Goal: Task Accomplishment & Management: Use online tool/utility

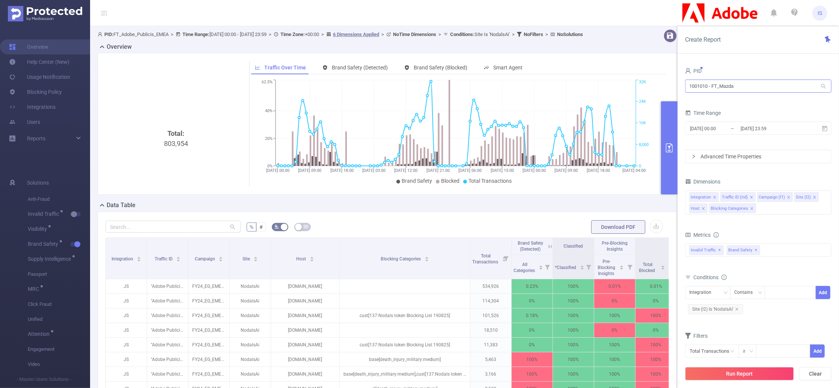
scroll to position [0, 258]
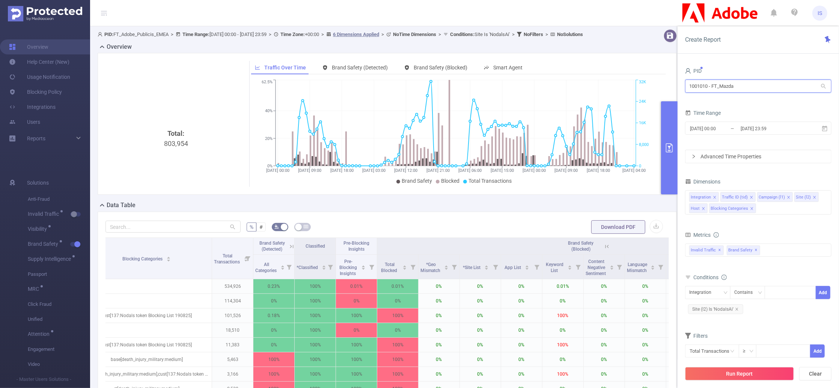
drag, startPoint x: 757, startPoint y: 89, endPoint x: 616, endPoint y: 76, distance: 142.2
click at [616, 76] on section "PID: FT_Adobe_Publicis_EMEA > Time Range: [DATE] 00:00 - [DATE] 23:59 > Time Zo…" at bounding box center [464, 270] width 749 height 488
type input "apa"
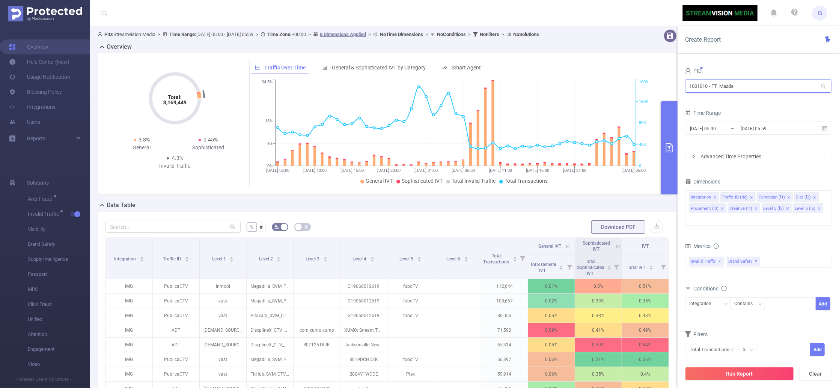
click at [730, 87] on input "1001010 - FT_Mazda" at bounding box center [758, 86] width 146 height 13
drag, startPoint x: 758, startPoint y: 83, endPoint x: 663, endPoint y: 83, distance: 94.6
click at [663, 83] on section "PID: Streamvision Media > Time Range: 2025-08-14 05:00 - 2025-08-16 05:59 > Tim…" at bounding box center [464, 259] width 749 height 466
type input "apa"
click at [717, 134] on span "2025-08-14 05:00 _ 2025-08-16 05:59" at bounding box center [758, 128] width 146 height 13
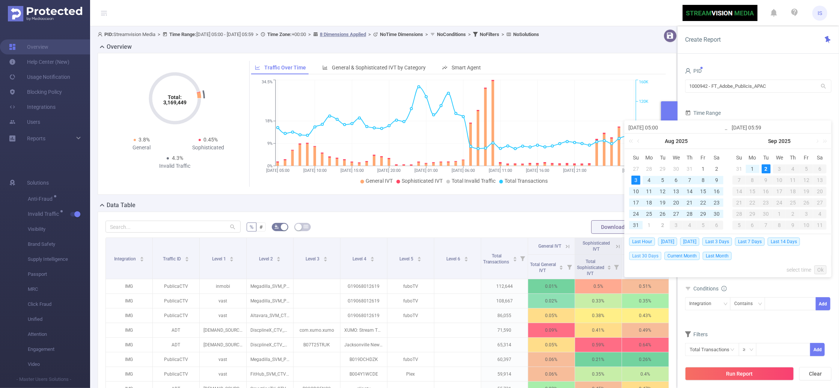
click at [646, 257] on span "Last 30 Days" at bounding box center [645, 256] width 32 height 8
type input "2025-08-03 00:00"
type input "2025-09-02 23:59"
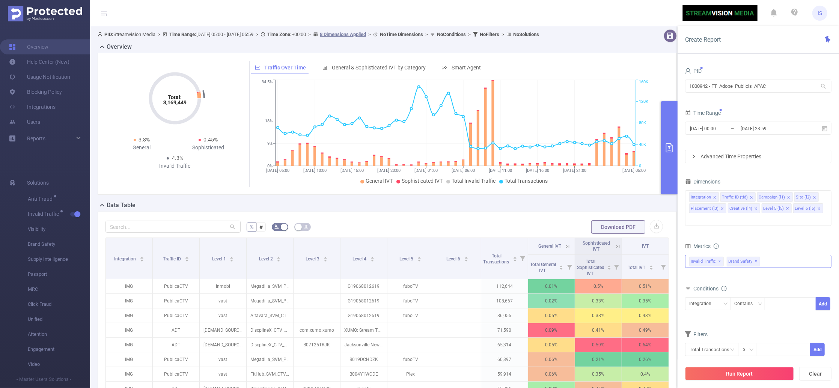
click at [770, 255] on div "Invalid Traffic ✕ Brand Safety ✕" at bounding box center [758, 261] width 146 height 13
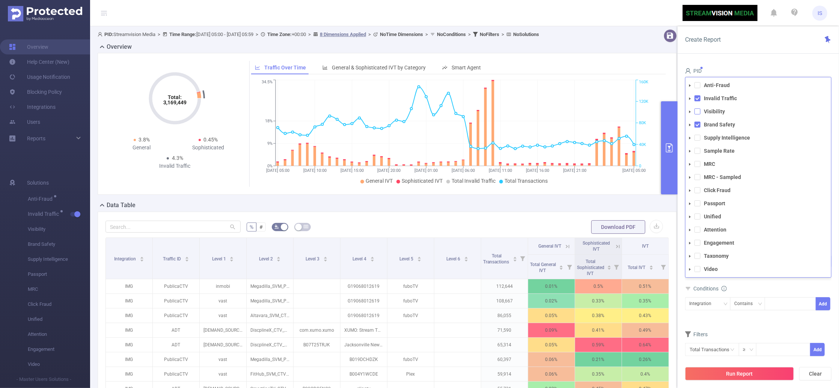
click at [696, 109] on span at bounding box center [698, 112] width 6 height 6
click at [698, 135] on span at bounding box center [698, 138] width 6 height 6
click at [751, 295] on div "Conditions" at bounding box center [758, 301] width 146 height 12
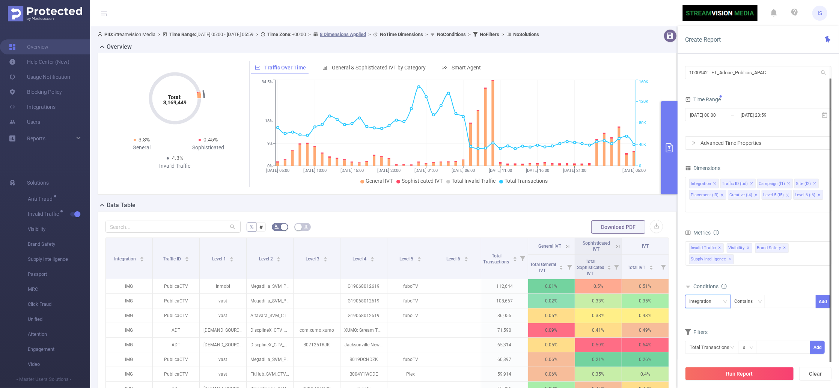
click at [708, 295] on div "Integration" at bounding box center [702, 301] width 27 height 12
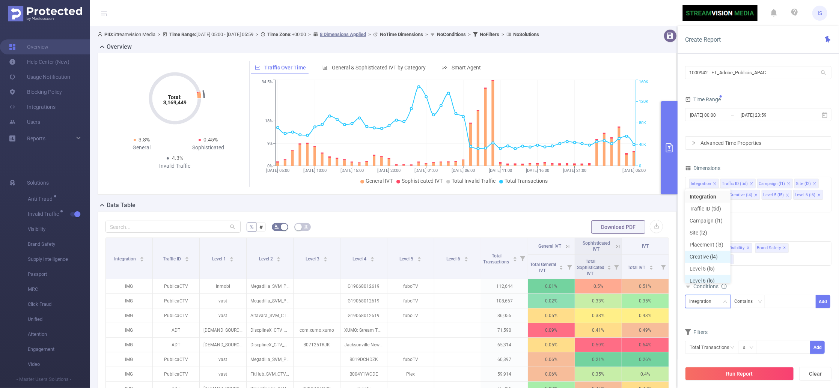
scroll to position [4, 0]
click at [714, 217] on li "Campaign (l1)" at bounding box center [707, 217] width 45 height 12
click at [780, 295] on div at bounding box center [790, 301] width 43 height 12
paste input "_DocumentCloud_"
type input "_DocumentCloud_"
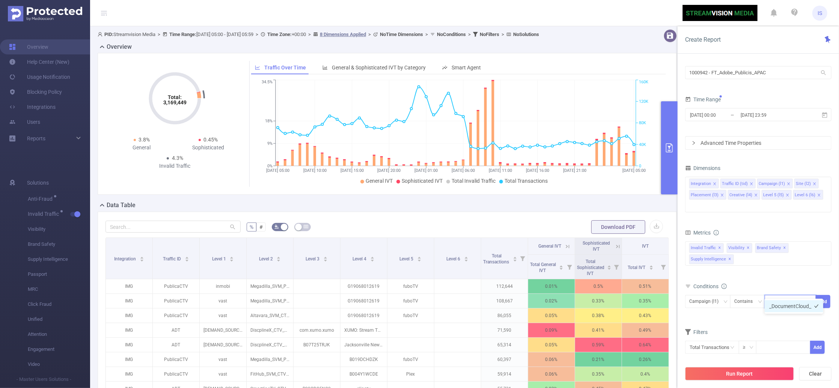
click at [785, 302] on li "_DocumentCloud_" at bounding box center [794, 306] width 59 height 12
click at [823, 295] on button "Add" at bounding box center [823, 301] width 15 height 13
click at [754, 193] on icon "icon: close" at bounding box center [756, 195] width 4 height 4
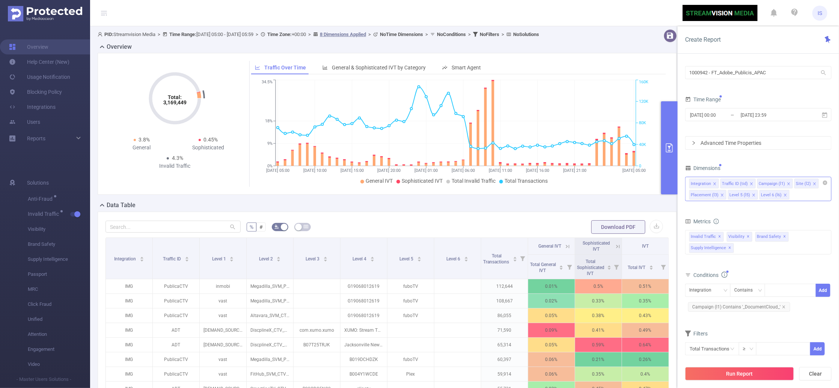
click at [754, 193] on icon "icon: close" at bounding box center [754, 195] width 4 height 4
click at [760, 213] on form "Dimensions Integration Traffic ID (tid) Campaign (l1) Site (l2) Placement (l3) …" at bounding box center [758, 264] width 146 height 202
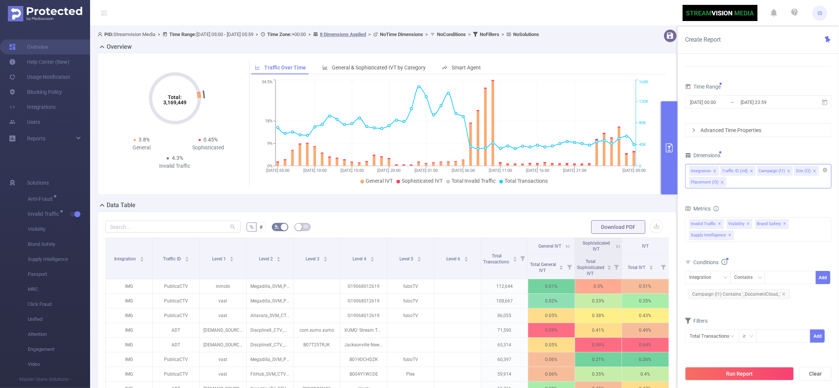
click at [755, 183] on div "Integration Traffic ID (tid) Campaign (l1) Site (l2) Placement (l3)" at bounding box center [758, 176] width 146 height 24
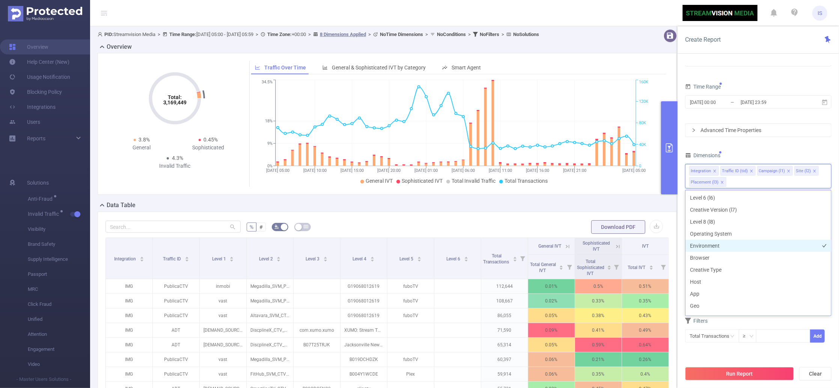
scroll to position [100, 0]
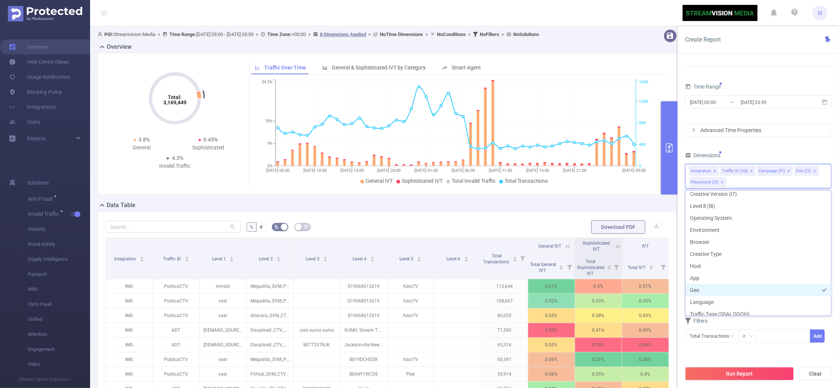
click at [710, 285] on li "Geo" at bounding box center [759, 290] width 146 height 12
click at [762, 320] on div "Filters" at bounding box center [758, 322] width 146 height 12
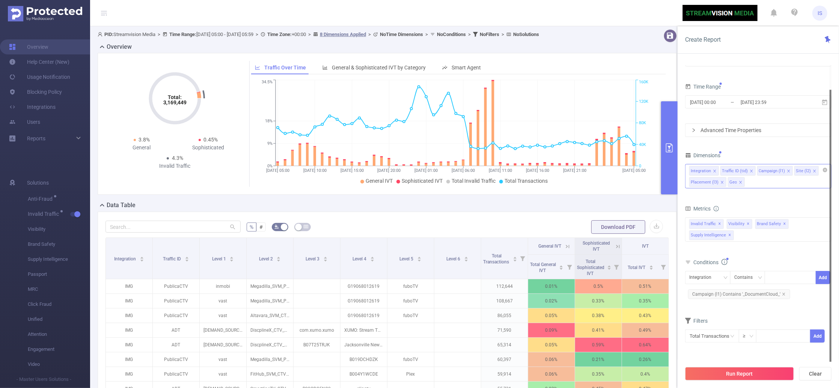
click at [770, 184] on div "Integration Traffic ID (tid) Campaign (l1) Site (l2) Placement (l3) Geo" at bounding box center [758, 176] width 146 height 24
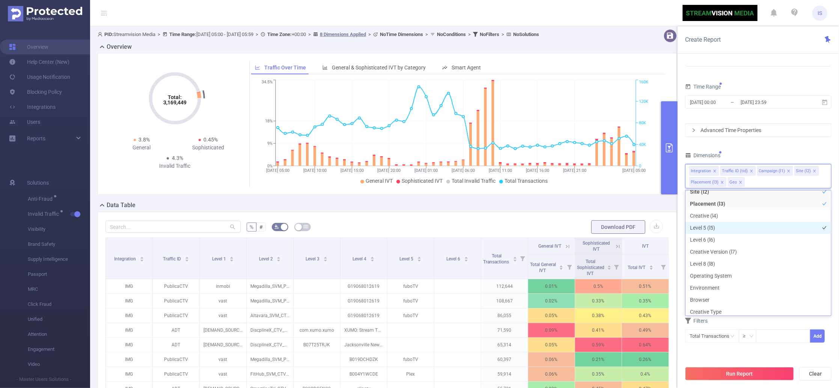
scroll to position [51, 0]
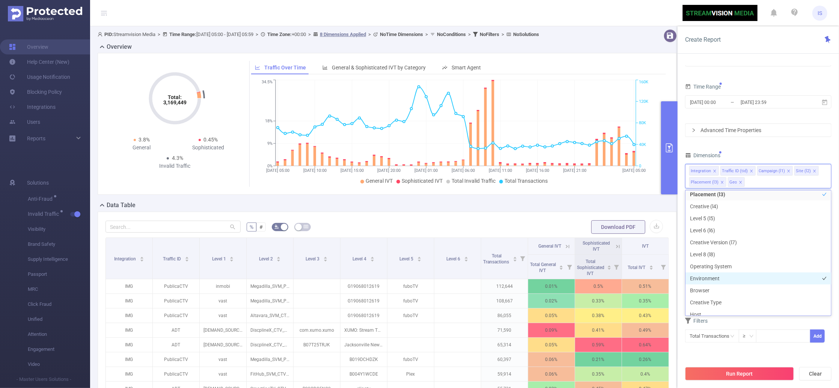
click at [716, 275] on li "Environment" at bounding box center [759, 279] width 146 height 12
click at [725, 324] on div "Filters" at bounding box center [758, 322] width 146 height 12
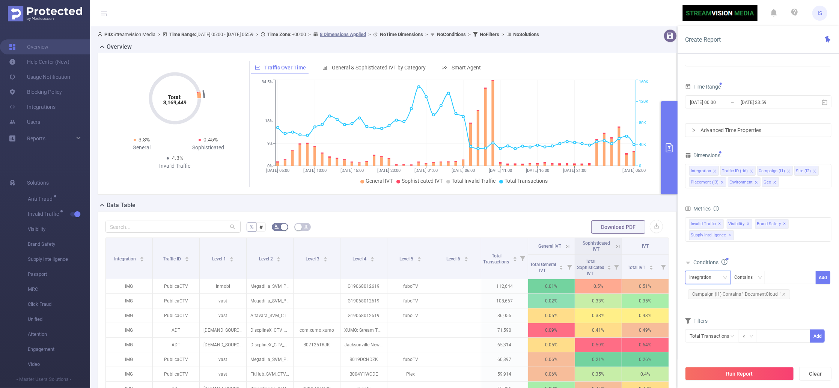
click at [711, 283] on div "Integration" at bounding box center [702, 277] width 27 height 12
click at [708, 360] on li "Geo" at bounding box center [707, 366] width 45 height 12
click at [785, 280] on div at bounding box center [790, 277] width 43 height 12
type input "us"
click at [775, 294] on li "us" at bounding box center [790, 294] width 51 height 12
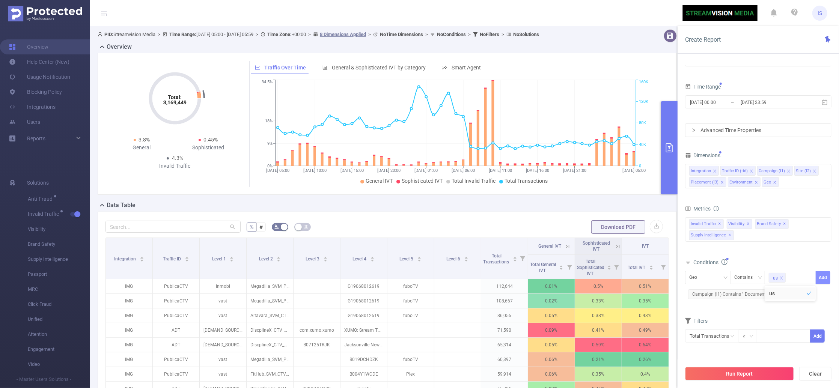
click at [823, 276] on button "Add" at bounding box center [823, 277] width 15 height 13
click at [748, 371] on button "Run Report" at bounding box center [739, 374] width 109 height 14
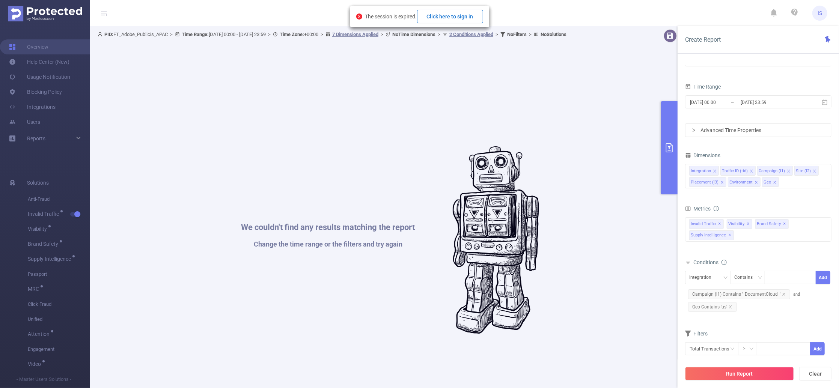
click at [455, 13] on button "Click here to sign in" at bounding box center [450, 17] width 66 height 14
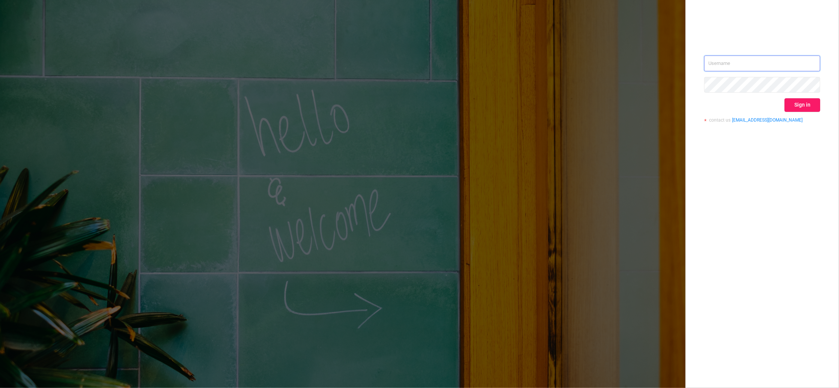
type input "igor@protected.media"
click at [801, 104] on button "Sign in" at bounding box center [803, 105] width 36 height 14
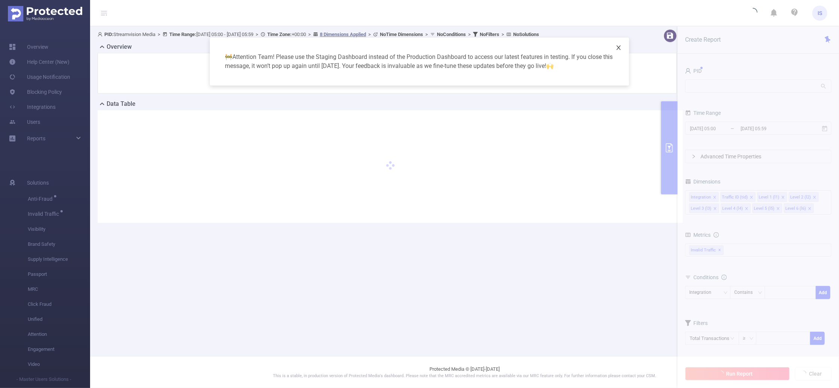
click at [618, 49] on icon "icon: close" at bounding box center [619, 48] width 6 height 6
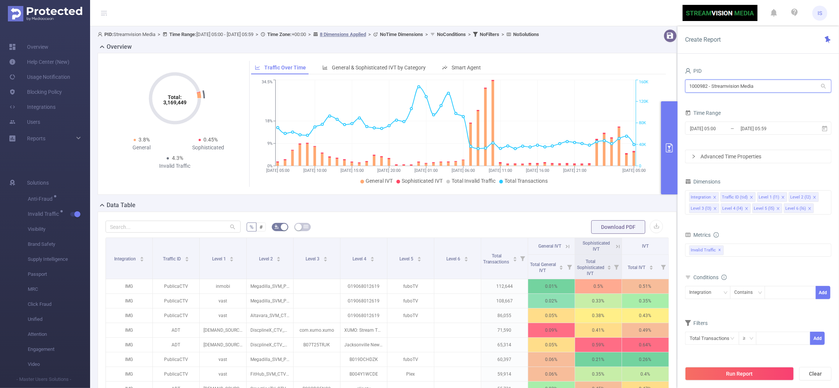
drag, startPoint x: 764, startPoint y: 91, endPoint x: 678, endPoint y: 89, distance: 86.0
click at [678, 89] on div "PID 1000982 - Streamvision Media 1000982 - Streamvision Media Time Range 2025-0…" at bounding box center [758, 229] width 161 height 343
type input "apa"
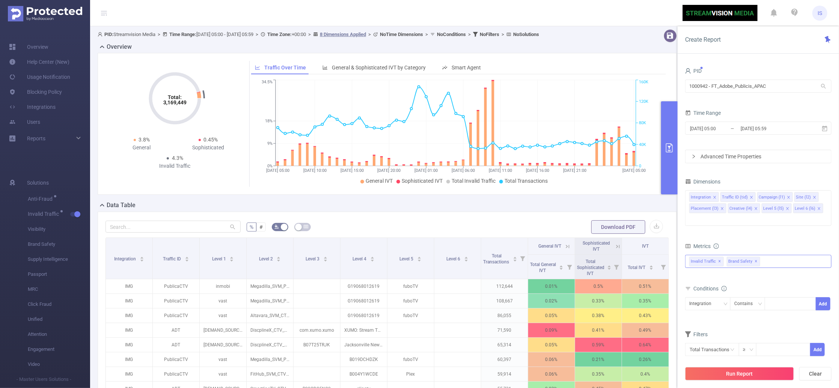
click at [771, 255] on div "Invalid Traffic ✕ Brand Safety ✕" at bounding box center [758, 261] width 146 height 13
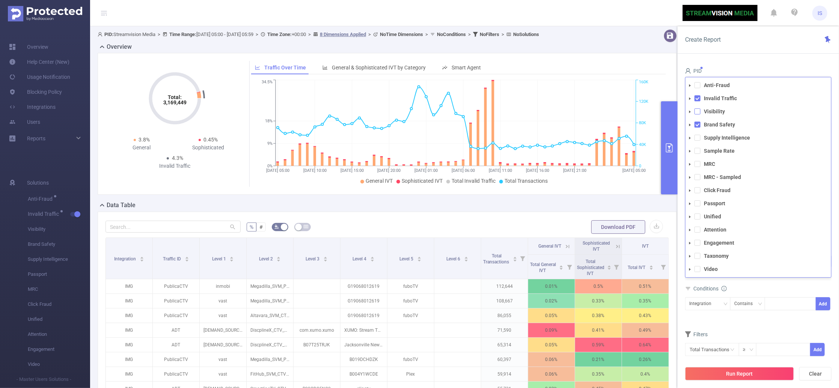
click at [698, 109] on span at bounding box center [698, 112] width 6 height 6
click at [698, 135] on span at bounding box center [698, 138] width 6 height 6
click at [761, 283] on div "Metrics total Total General IVT Data Centers Disclosed Bots Known Crawlers Irre…" at bounding box center [758, 267] width 146 height 53
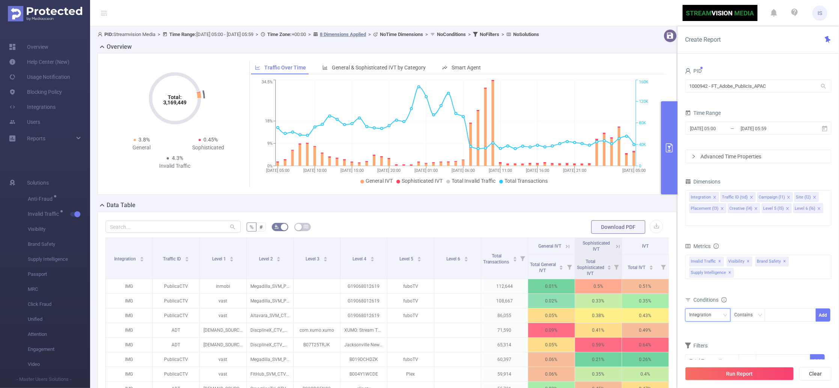
click at [716, 309] on div "Integration" at bounding box center [702, 315] width 27 height 12
click at [711, 235] on li "Campaign (l1)" at bounding box center [707, 231] width 45 height 12
click at [779, 309] on div at bounding box center [790, 315] width 43 height 12
paste input "_DocumentCloud_"
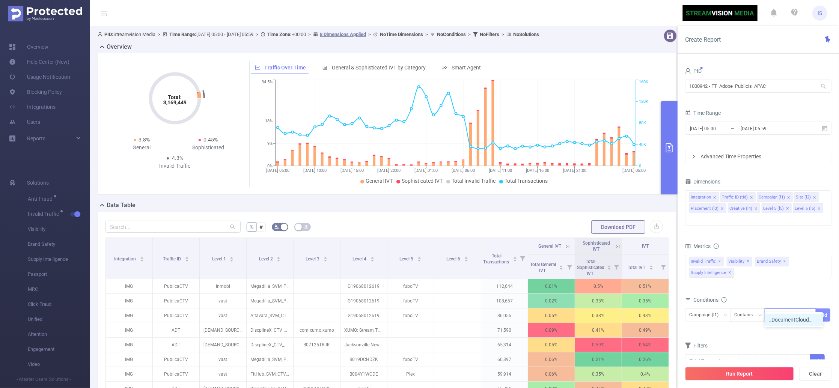
type input "_DocumentCloud_"
click at [824, 309] on button "Add" at bounding box center [823, 315] width 15 height 13
click at [786, 208] on icon "icon: close" at bounding box center [788, 209] width 4 height 4
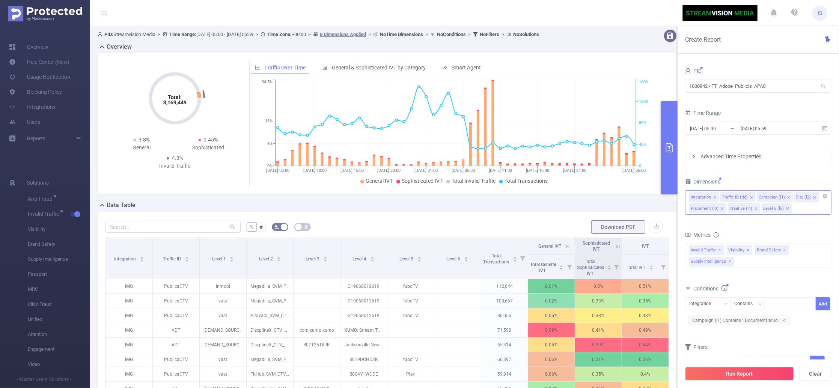
click at [786, 208] on icon "icon: close" at bounding box center [788, 209] width 4 height 4
click at [752, 207] on li "Creative (l4)" at bounding box center [744, 208] width 32 height 10
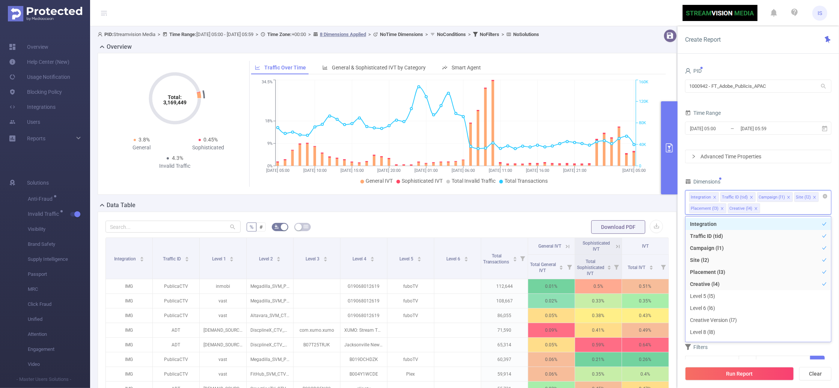
click at [757, 208] on icon "icon: close" at bounding box center [756, 209] width 4 height 4
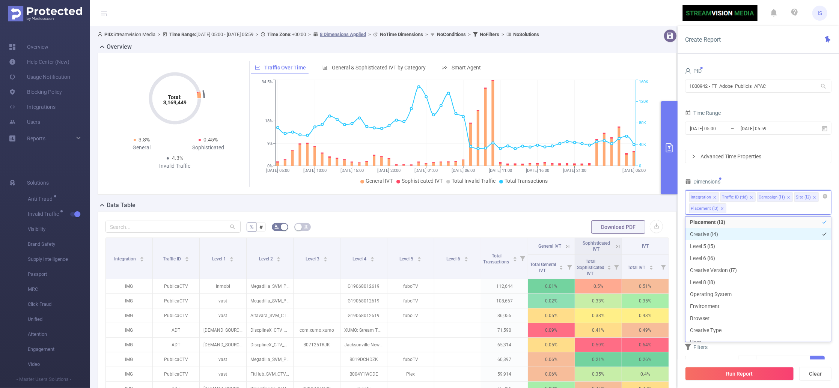
scroll to position [100, 0]
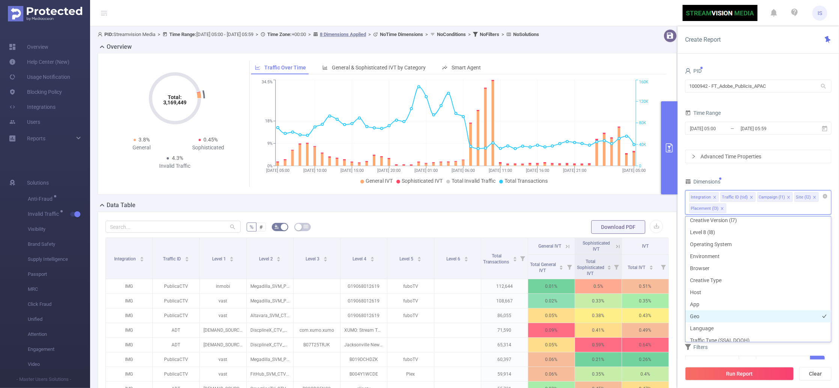
click at [698, 314] on li "Geo" at bounding box center [759, 316] width 146 height 12
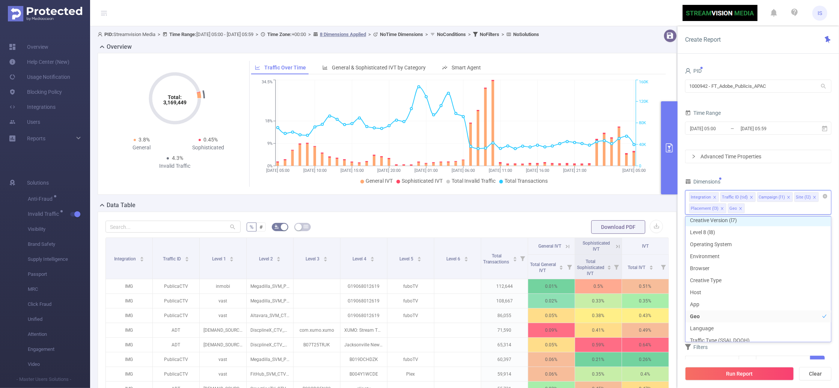
scroll to position [97, 0]
click at [734, 182] on div "Dimensions" at bounding box center [758, 182] width 146 height 12
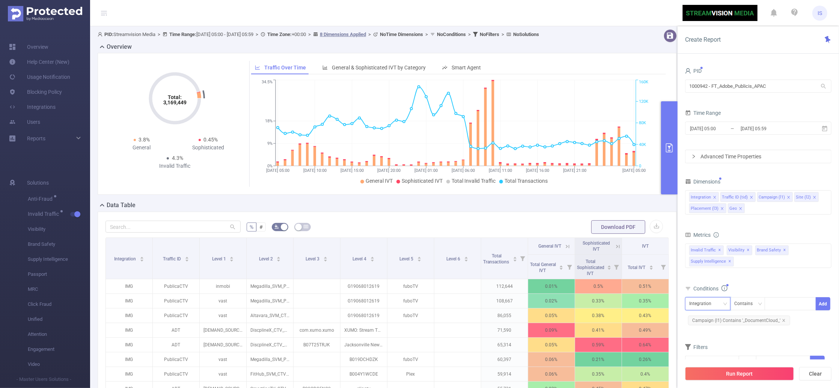
click at [698, 302] on div "Integration" at bounding box center [702, 304] width 27 height 12
click at [706, 376] on li "Geo" at bounding box center [707, 380] width 45 height 12
click at [776, 302] on div at bounding box center [790, 304] width 43 height 12
type input "us"
click at [773, 323] on li "us" at bounding box center [790, 320] width 51 height 12
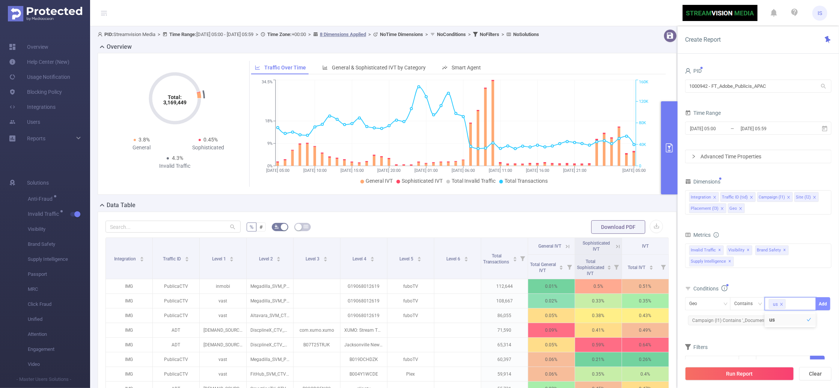
click at [821, 303] on button "Add" at bounding box center [823, 303] width 15 height 13
click at [725, 131] on input "2025-08-14 05:00" at bounding box center [719, 129] width 61 height 10
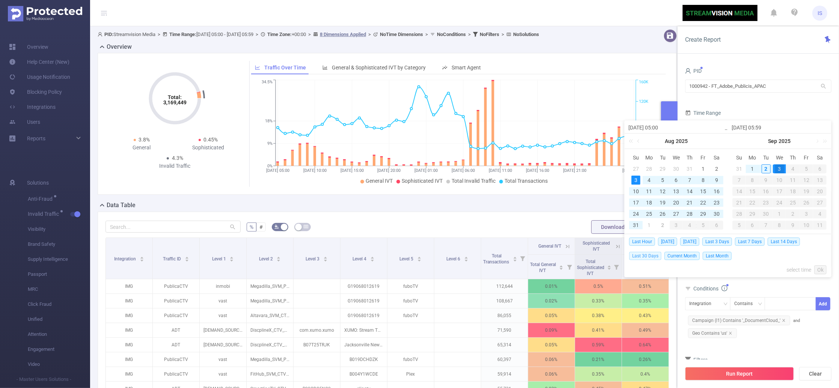
click at [645, 254] on span "Last 30 Days" at bounding box center [645, 256] width 32 height 8
type input "2025-08-03 00:00"
type input "2025-09-02 23:59"
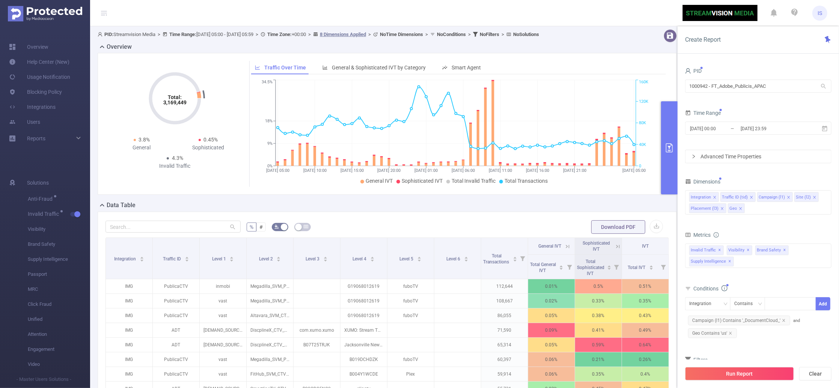
click at [764, 338] on div "Integration Contains Add Campaign (l1) Contains '_DocumentCloud_' and Geo Conta…" at bounding box center [758, 318] width 146 height 42
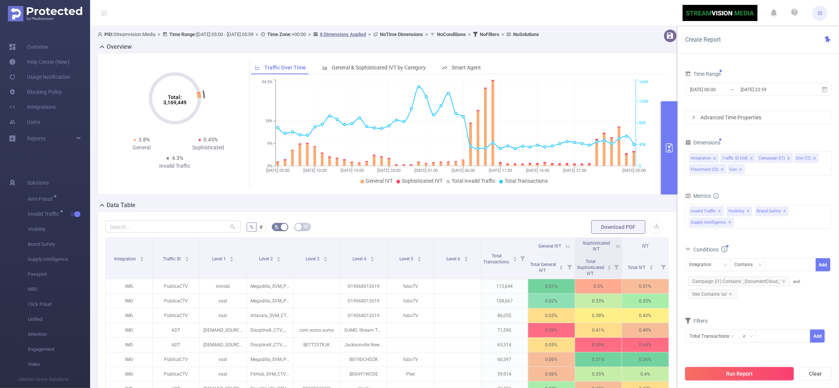
click at [727, 378] on button "Run Report" at bounding box center [739, 374] width 109 height 14
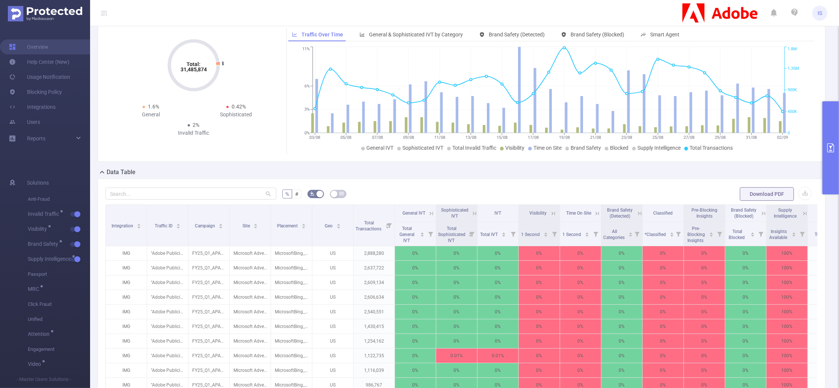
scroll to position [50, 0]
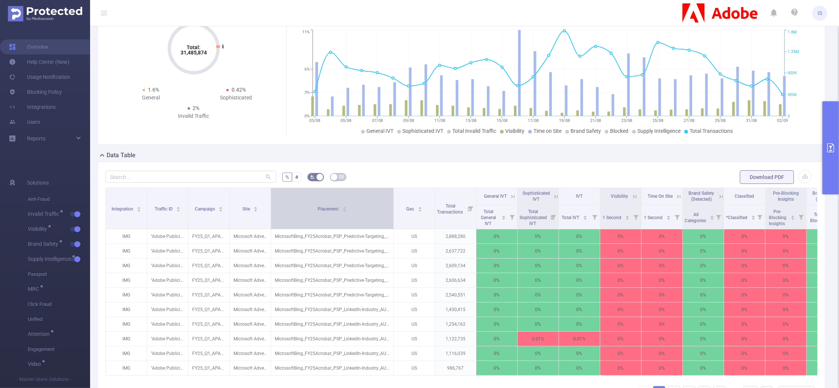
drag, startPoint x: 310, startPoint y: 206, endPoint x: 391, endPoint y: 209, distance: 81.5
click at [392, 209] on span at bounding box center [394, 208] width 4 height 41
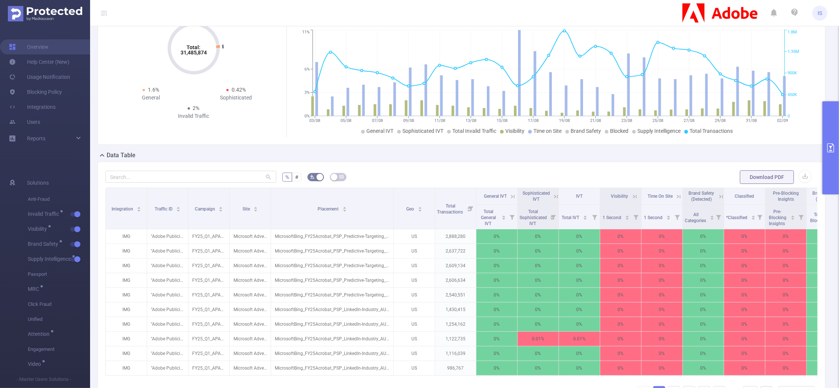
scroll to position [100, 0]
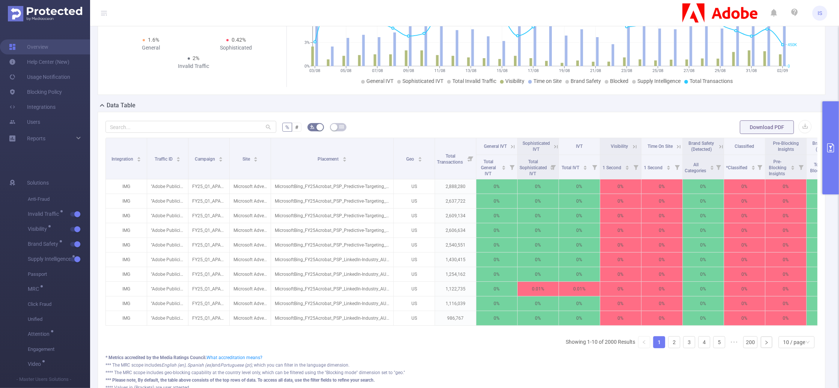
click at [636, 148] on icon at bounding box center [635, 146] width 7 height 7
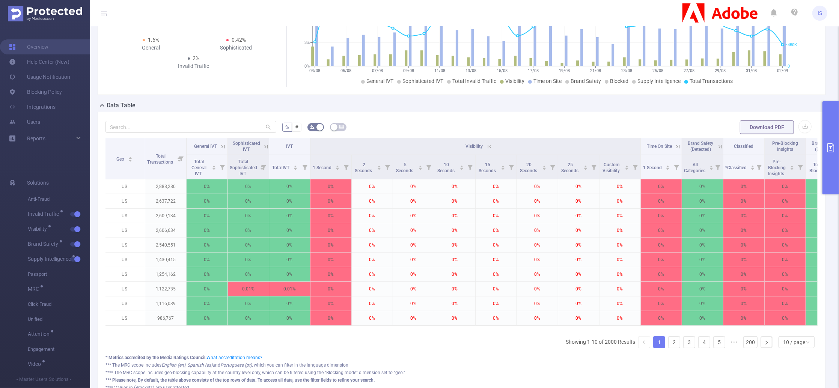
click at [492, 148] on icon at bounding box center [489, 146] width 7 height 7
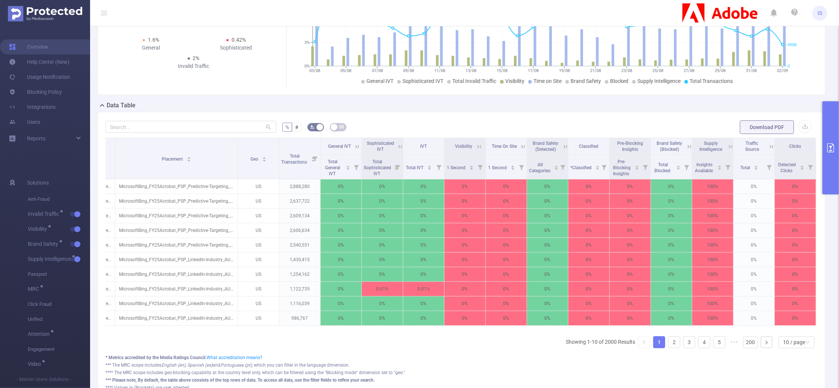
click at [562, 148] on icon at bounding box center [565, 146] width 7 height 7
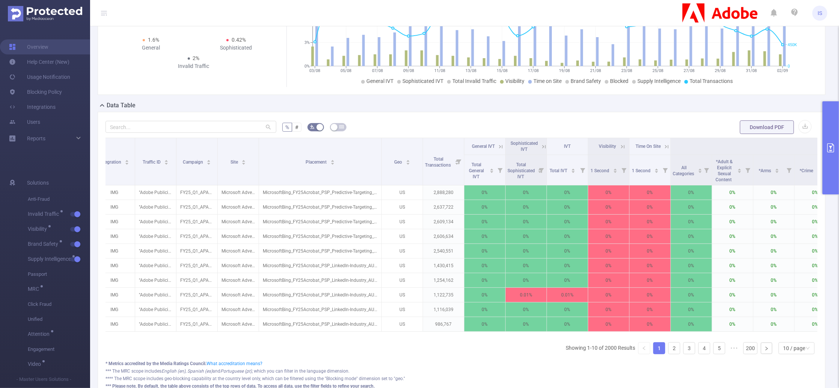
scroll to position [0, 0]
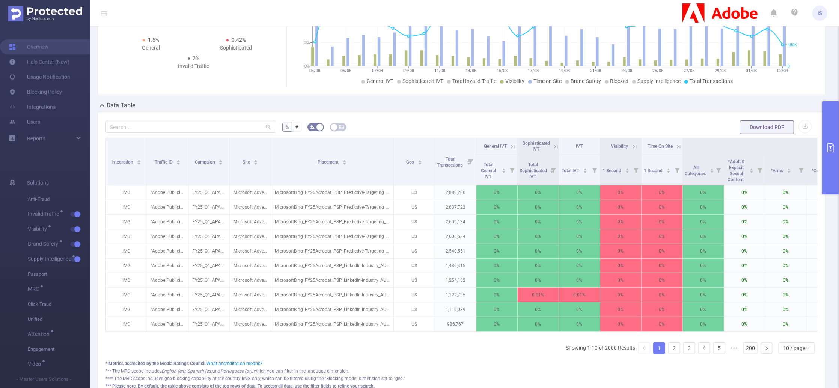
click at [397, 120] on form "% # Download PDF" at bounding box center [462, 127] width 712 height 15
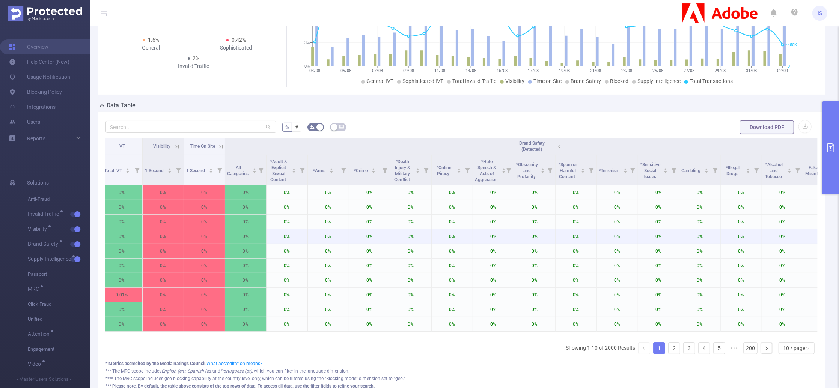
scroll to position [0, 460]
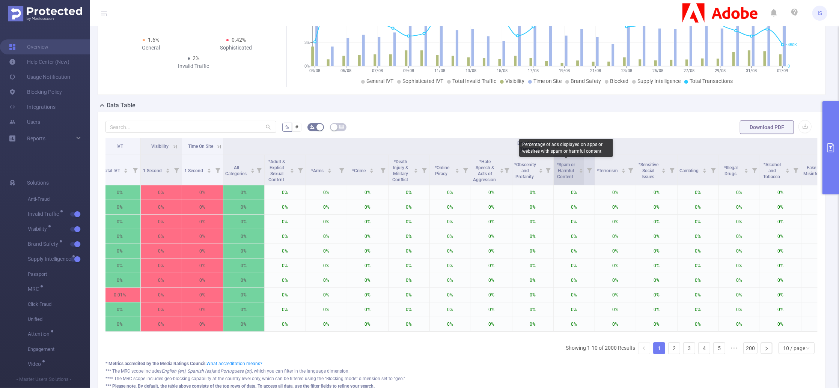
click at [558, 147] on div "Percentage of ads displayed on apps or websites with spam or harmful content" at bounding box center [566, 148] width 94 height 18
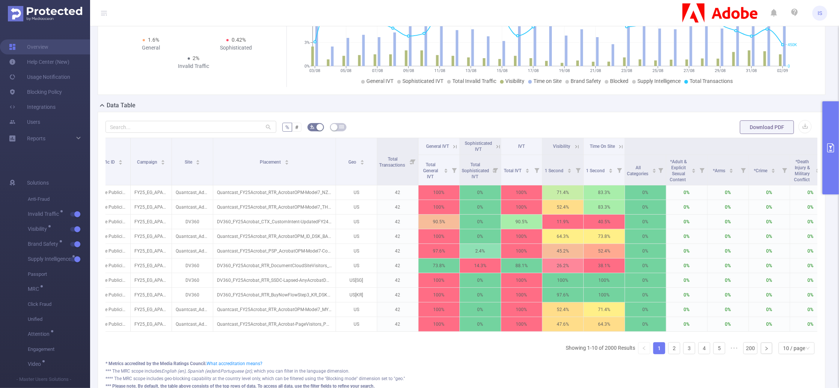
scroll to position [0, 105]
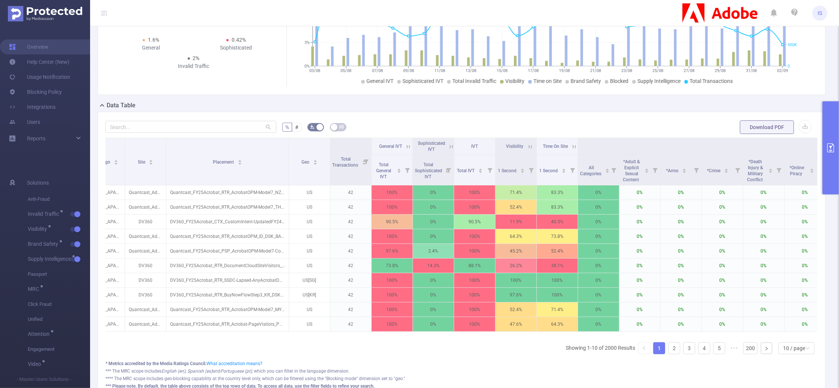
click at [654, 354] on link "1" at bounding box center [659, 348] width 11 height 11
click at [338, 168] on div "Total Transactions" at bounding box center [349, 162] width 34 height 14
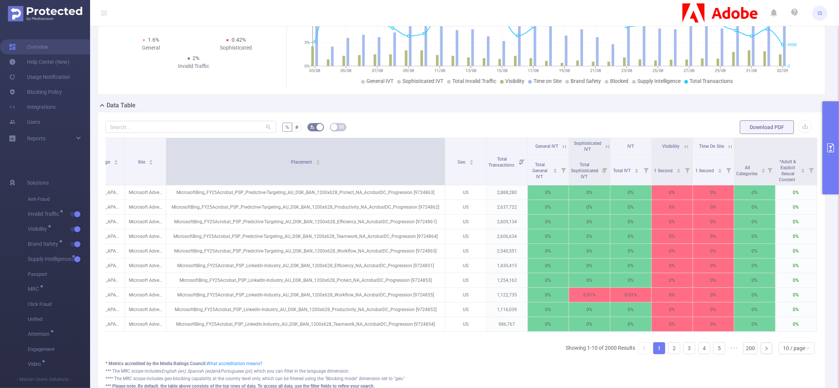
drag, startPoint x: 288, startPoint y: 170, endPoint x: 444, endPoint y: 176, distance: 156.3
click at [444, 176] on span at bounding box center [445, 161] width 4 height 47
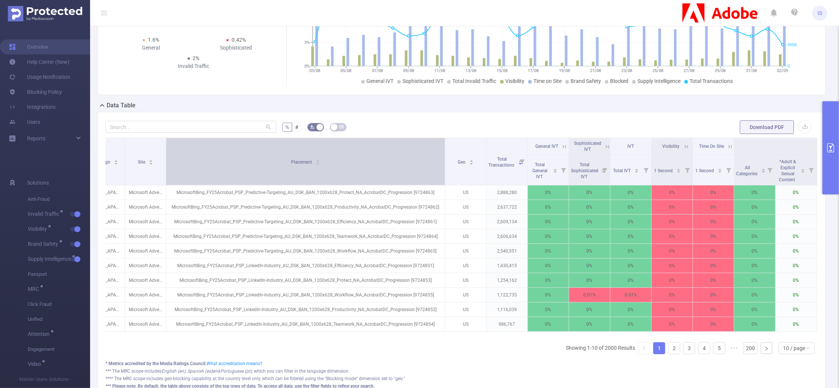
scroll to position [0, 0]
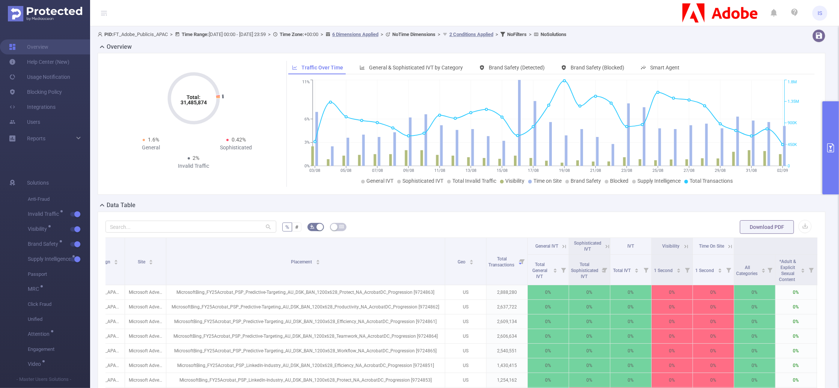
click at [422, 196] on div "Total: 31,485,874 Total: 31,485,874 1.6% General 0.42% Sophisticated 2% Invalid…" at bounding box center [462, 127] width 734 height 148
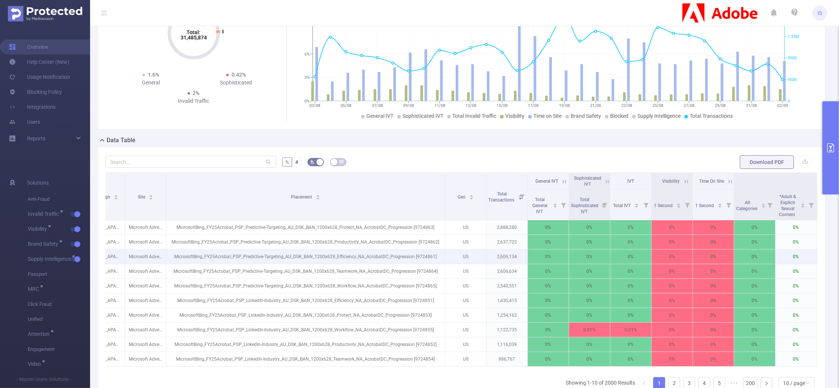
scroll to position [150, 0]
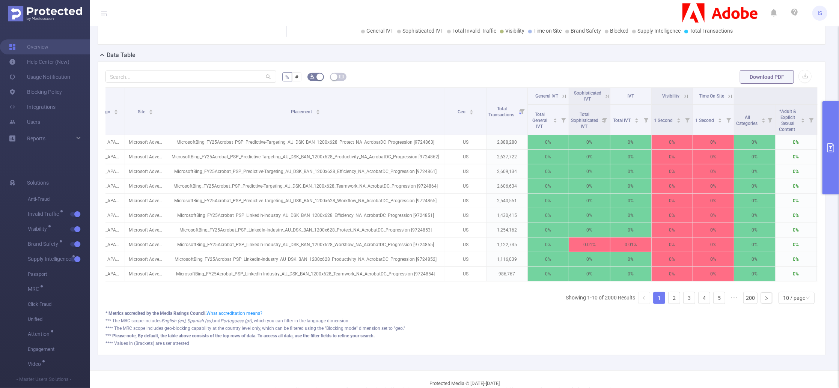
click at [564, 93] on icon at bounding box center [564, 96] width 7 height 7
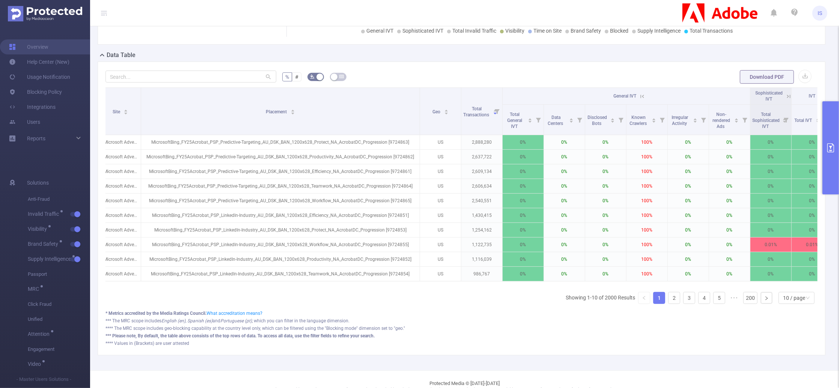
scroll to position [0, 120]
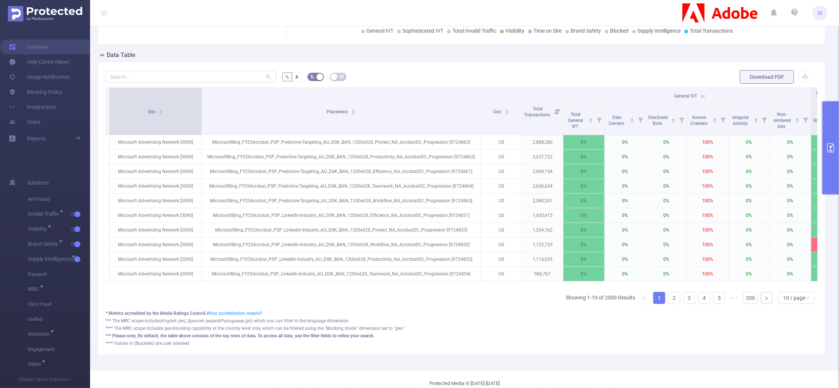
drag, startPoint x: 148, startPoint y: 117, endPoint x: 199, endPoint y: 121, distance: 51.2
click at [200, 121] on span at bounding box center [202, 111] width 4 height 47
click at [511, 339] on div "*** Please note, By default, the table above consists of the top rows of data. …" at bounding box center [462, 336] width 712 height 7
click at [831, 157] on button "primary" at bounding box center [831, 147] width 17 height 93
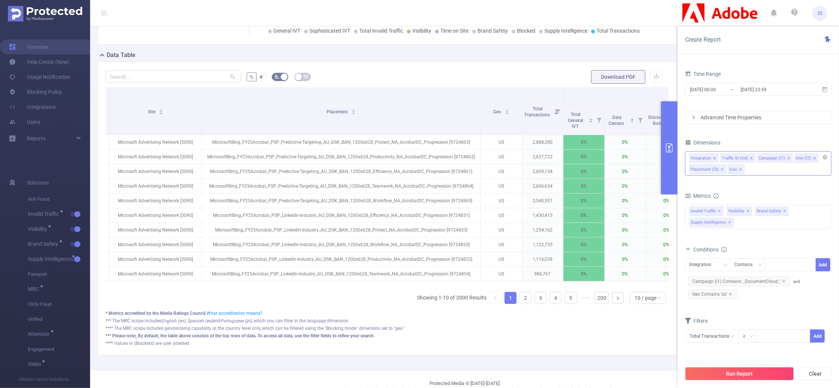
click at [755, 169] on div "Integration Traffic ID (tid) Campaign (l1) Site (l2) Placement (l3) Geo" at bounding box center [758, 163] width 146 height 24
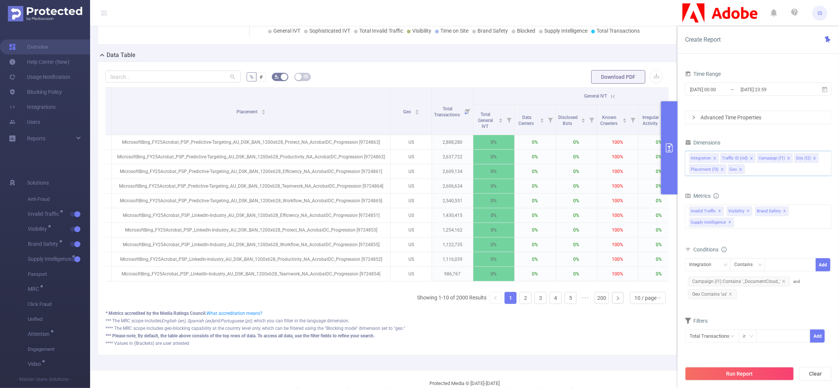
scroll to position [0, 0]
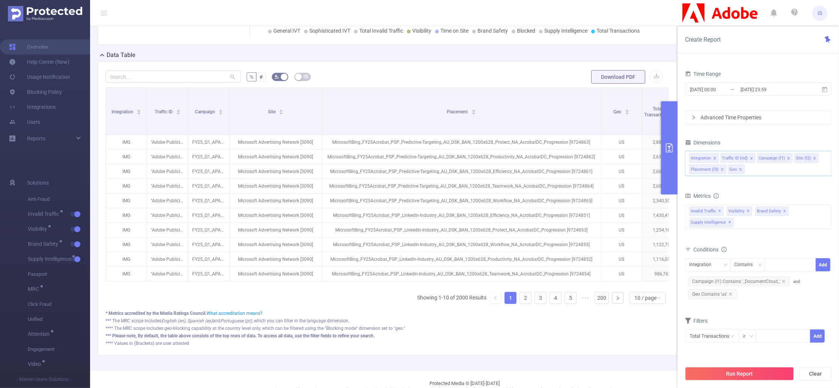
click at [220, 310] on div "Integration Traffic ID Campaign Site Placement Geo Total Transactions General I…" at bounding box center [388, 198] width 564 height 223
click at [746, 95] on span "2025-08-03 00:00 _ 2025-09-02 23:59" at bounding box center [758, 89] width 146 height 13
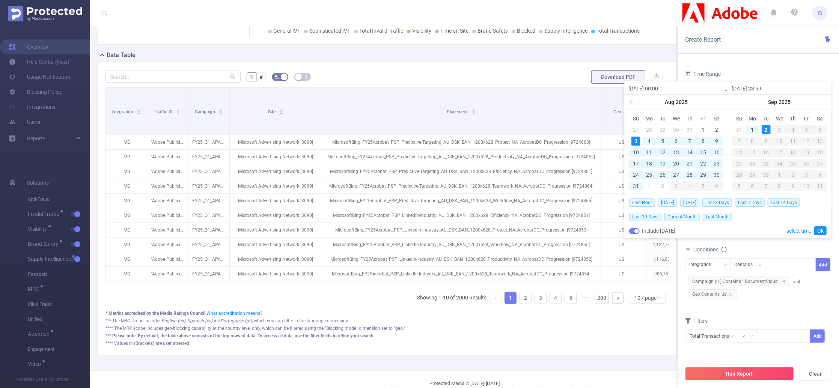
click at [402, 79] on form "% # Download PDF" at bounding box center [388, 76] width 564 height 15
